Goal: Information Seeking & Learning: Understand process/instructions

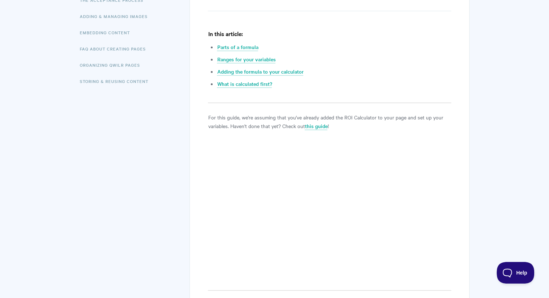
scroll to position [201, 0]
click at [232, 46] on link "Parts of a formula" at bounding box center [237, 47] width 41 height 8
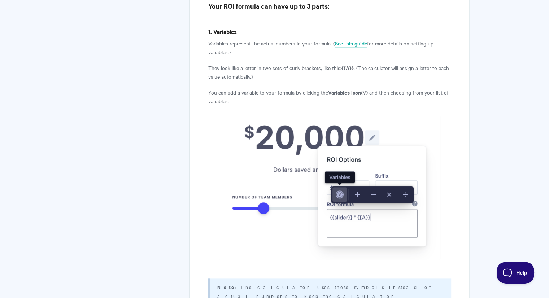
click at [377, 214] on img at bounding box center [330, 187] width 222 height 145
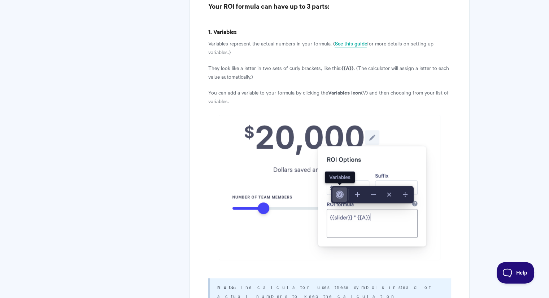
click at [377, 214] on img at bounding box center [330, 187] width 222 height 145
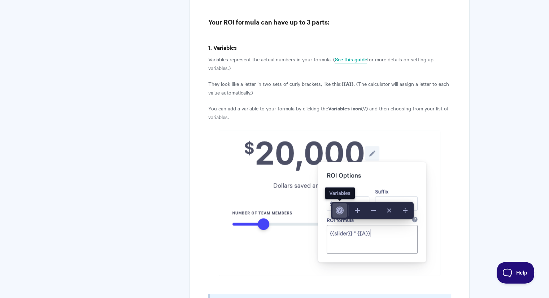
scroll to position [710, 0]
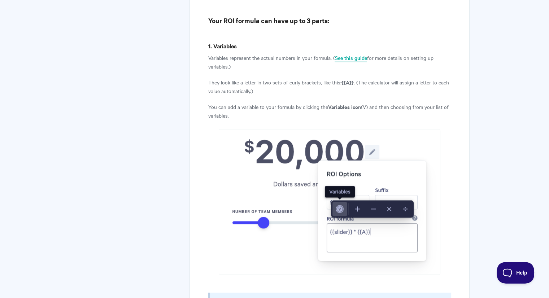
click at [375, 223] on img at bounding box center [330, 201] width 222 height 145
click at [371, 232] on img at bounding box center [330, 201] width 222 height 145
click at [389, 161] on img at bounding box center [330, 201] width 222 height 145
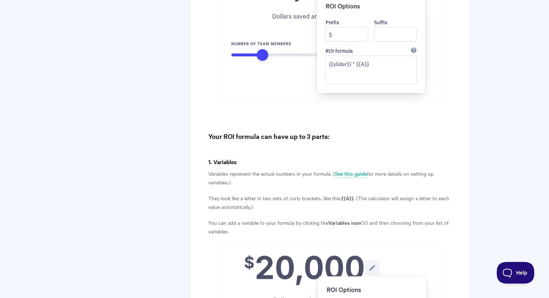
scroll to position [595, 0]
